Goal: Task Accomplishment & Management: Use online tool/utility

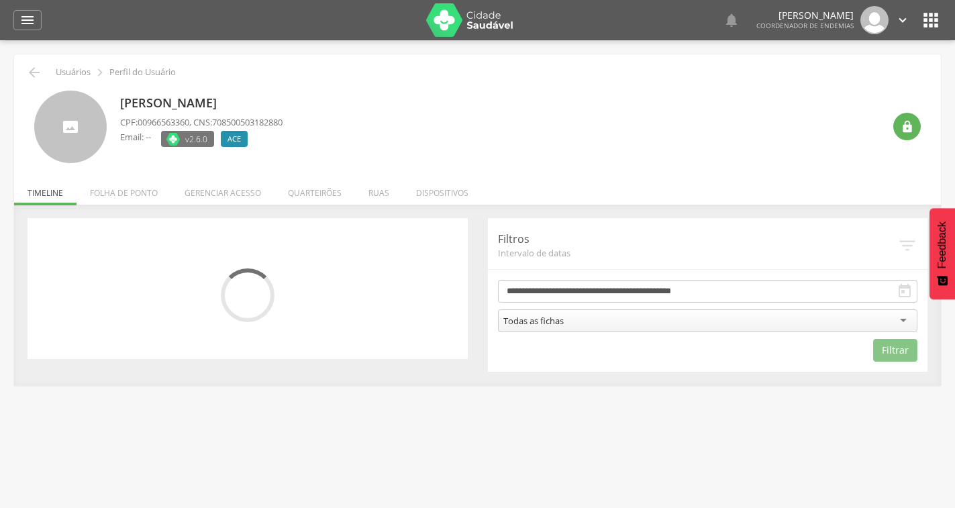
click at [481, 21] on img at bounding box center [469, 20] width 87 height 34
click at [336, 188] on li "Quarteirões" at bounding box center [315, 190] width 81 height 32
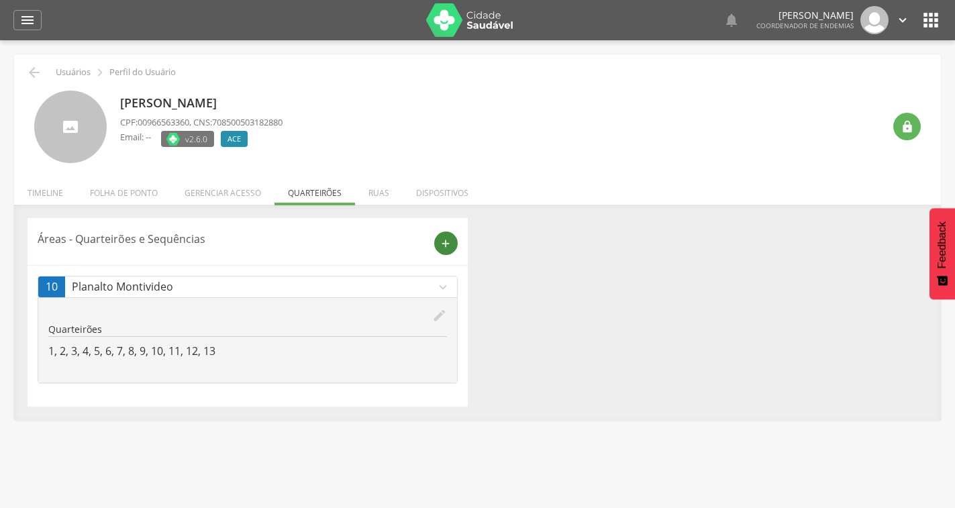
click at [448, 245] on icon "add" at bounding box center [446, 244] width 12 height 12
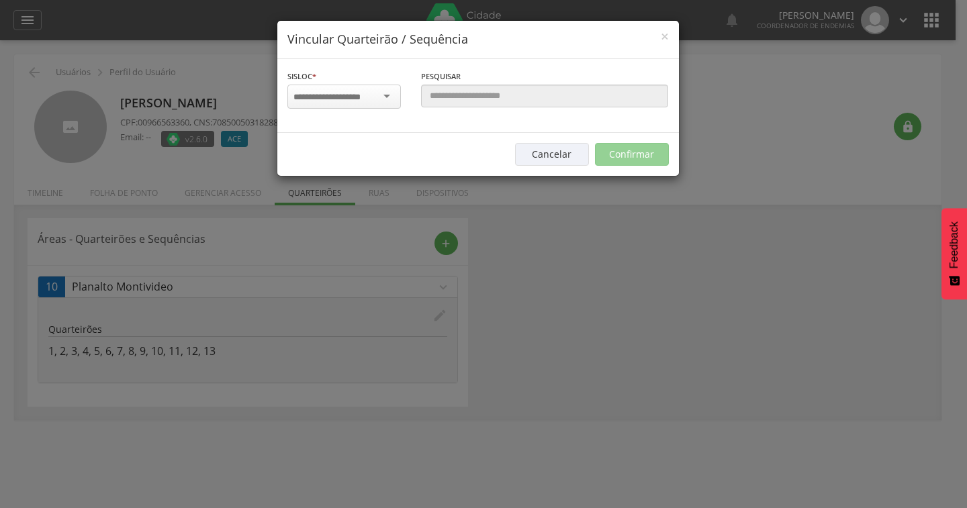
click at [381, 100] on div at bounding box center [343, 97] width 113 height 24
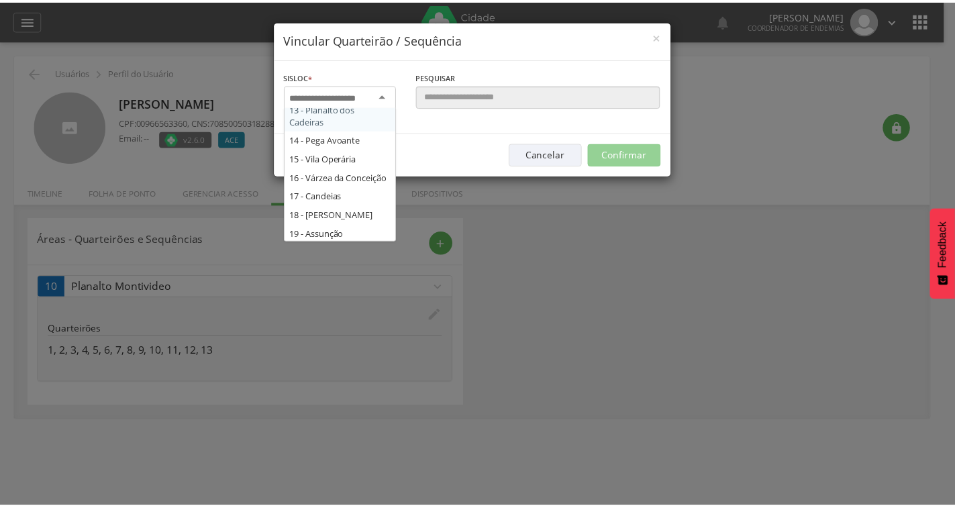
scroll to position [269, 0]
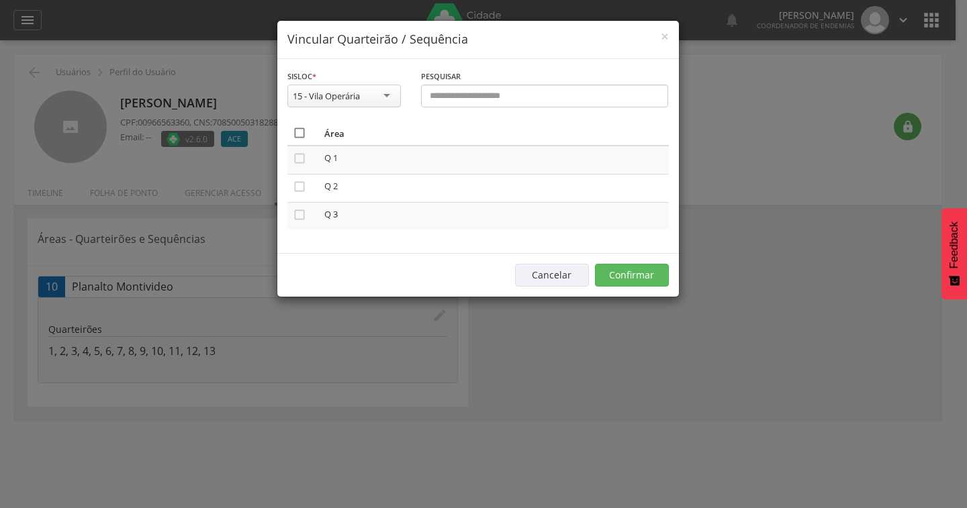
click at [301, 135] on icon "" at bounding box center [299, 132] width 13 height 13
click at [637, 268] on button "Confirmar" at bounding box center [632, 275] width 74 height 23
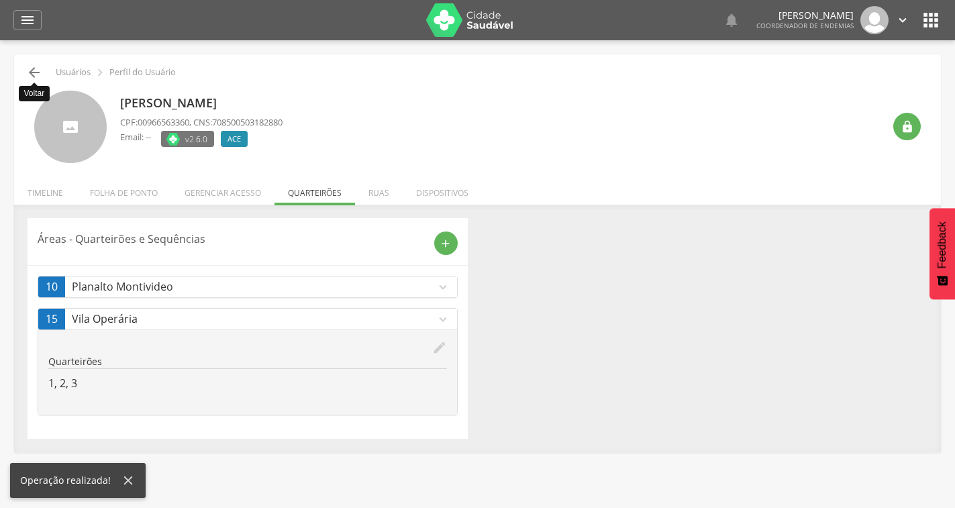
click at [32, 73] on icon "" at bounding box center [34, 72] width 16 height 16
